Goal: Check status: Check status

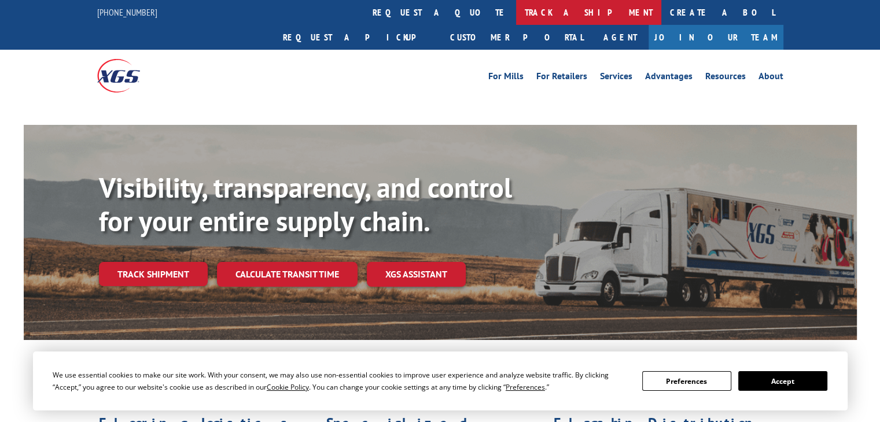
click at [516, 19] on link "track a shipment" at bounding box center [588, 12] width 145 height 25
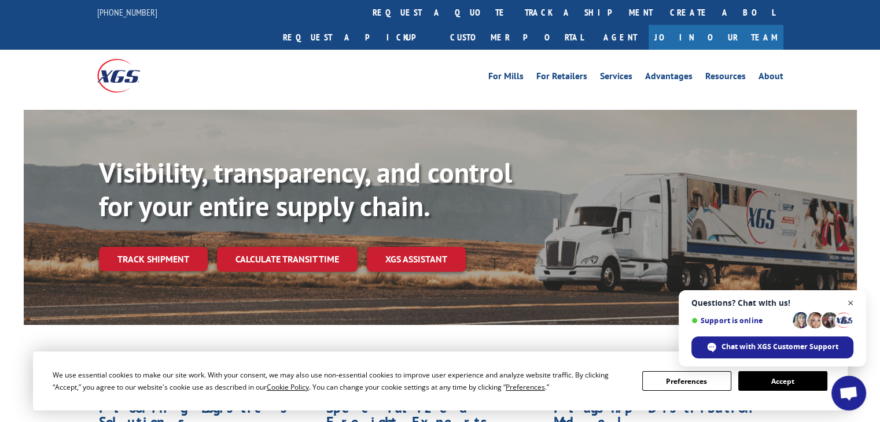
click at [852, 303] on span "Close chat" at bounding box center [850, 303] width 14 height 14
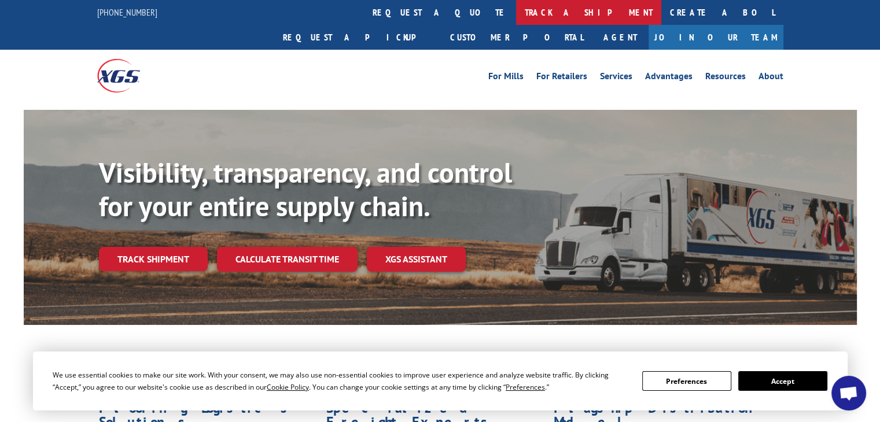
click at [516, 7] on link "track a shipment" at bounding box center [588, 12] width 145 height 25
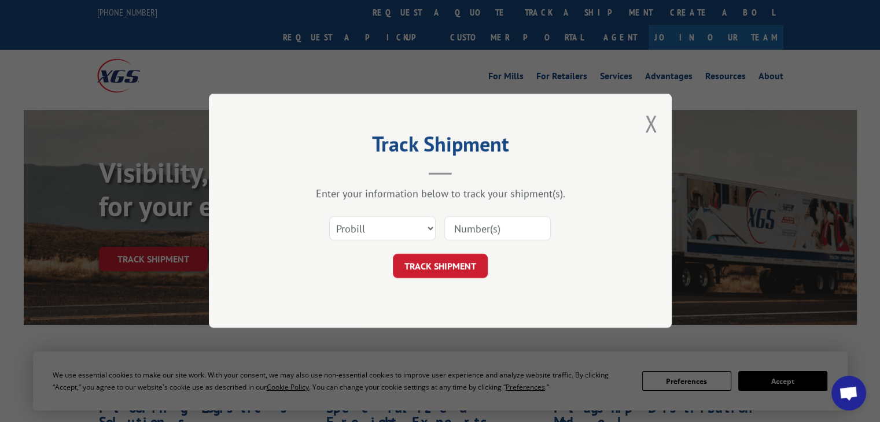
click at [502, 233] on input at bounding box center [497, 229] width 106 height 24
paste input "17692546"
type input "17692546"
click at [465, 271] on button "TRACK SHIPMENT" at bounding box center [440, 267] width 95 height 24
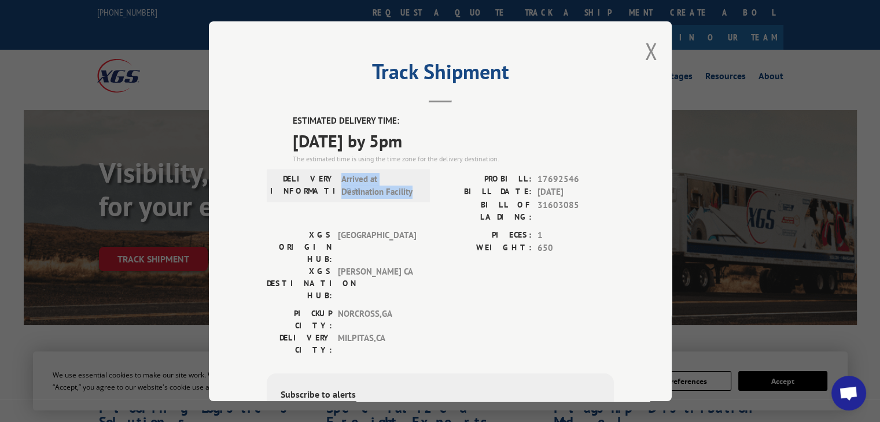
drag, startPoint x: 410, startPoint y: 191, endPoint x: 337, endPoint y: 176, distance: 75.0
click at [341, 176] on span "Arrived at Destination Facility" at bounding box center [380, 185] width 78 height 26
copy span "Arrived at Destination Facility"
